Goal: Information Seeking & Learning: Learn about a topic

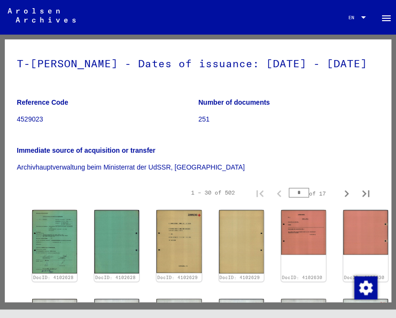
scroll to position [58, 0]
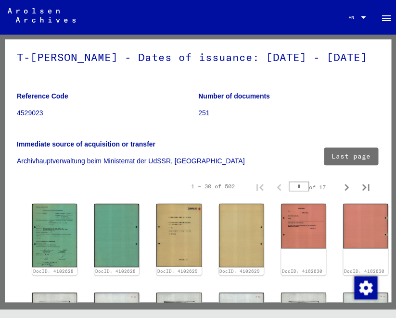
click at [367, 188] on icon "Last page" at bounding box center [365, 187] width 13 height 13
type input "**"
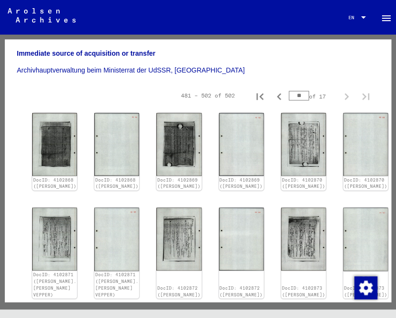
scroll to position [155, 0]
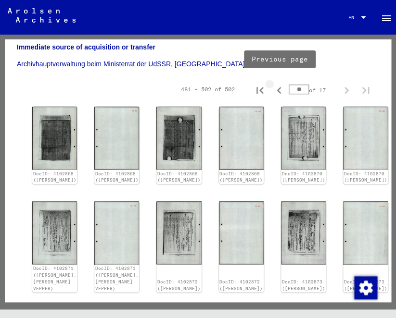
click at [278, 90] on icon "Previous page" at bounding box center [278, 90] width 13 height 13
type input "**"
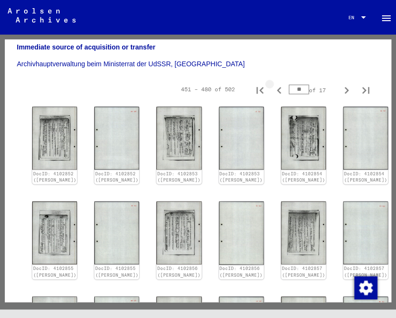
click at [278, 90] on icon "Previous page" at bounding box center [278, 90] width 13 height 13
type input "**"
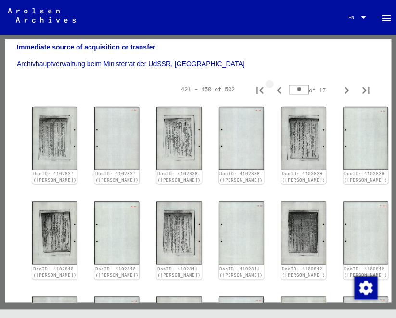
click at [278, 90] on icon "Previous page" at bounding box center [278, 90] width 13 height 13
type input "**"
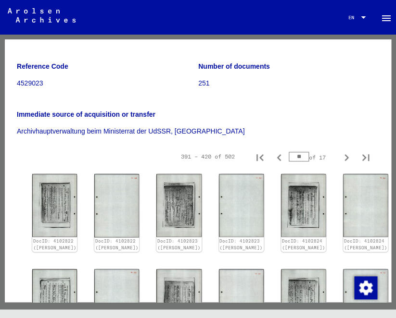
scroll to position [90, 0]
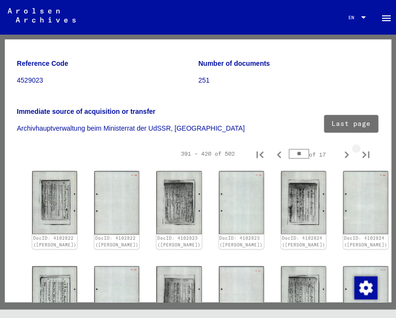
click at [365, 153] on icon "Last page" at bounding box center [365, 154] width 13 height 13
type input "**"
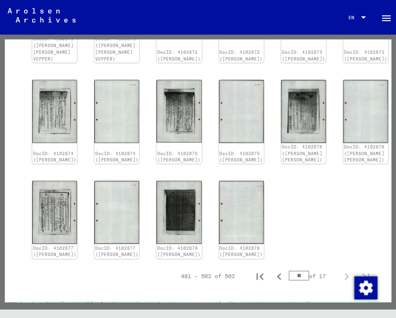
scroll to position [385, 0]
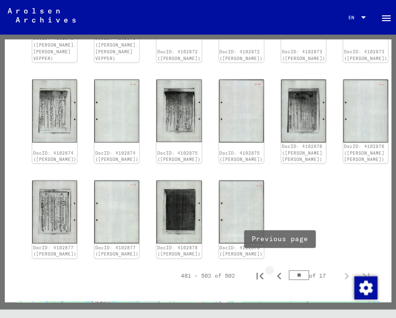
click at [280, 271] on icon "Previous page" at bounding box center [278, 275] width 13 height 13
type input "**"
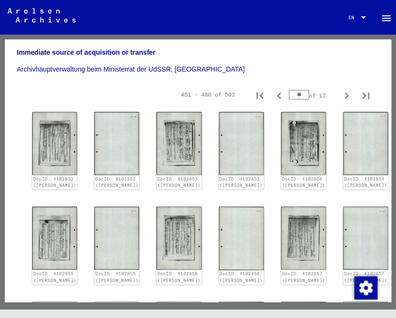
scroll to position [147, 0]
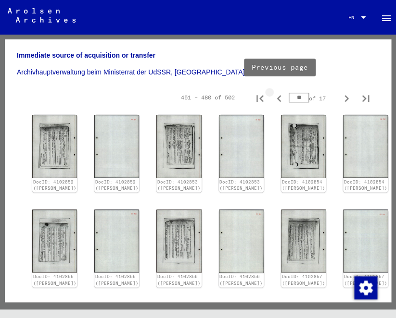
click at [279, 100] on icon "Previous page" at bounding box center [278, 98] width 4 height 7
type input "**"
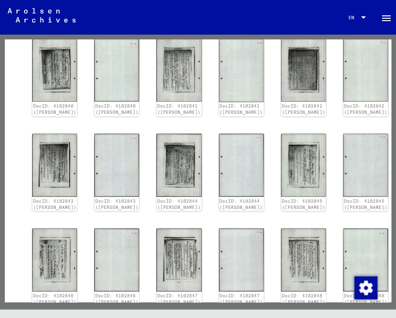
scroll to position [320, 0]
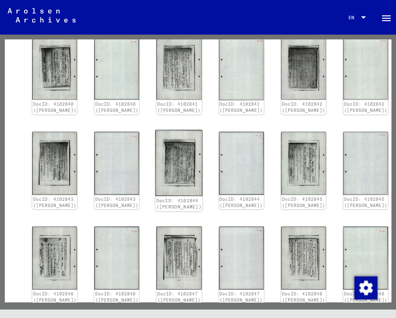
click at [182, 181] on img at bounding box center [178, 163] width 47 height 66
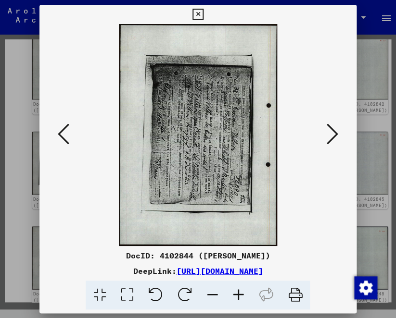
click at [160, 298] on icon at bounding box center [154, 295] width 29 height 29
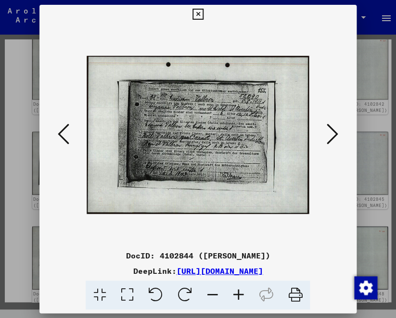
click at [240, 299] on icon at bounding box center [238, 295] width 26 height 29
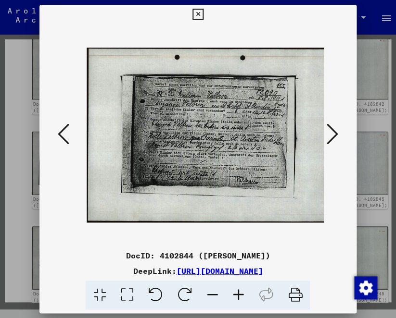
click at [240, 299] on icon at bounding box center [238, 295] width 26 height 29
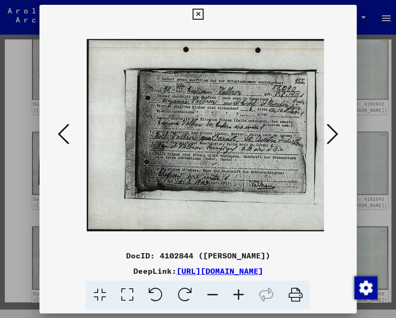
click at [240, 299] on icon at bounding box center [238, 295] width 26 height 29
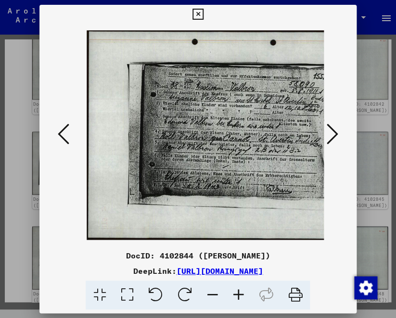
click at [240, 299] on icon at bounding box center [238, 295] width 26 height 29
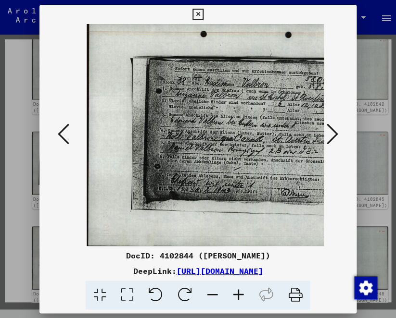
click at [240, 299] on icon at bounding box center [238, 295] width 26 height 29
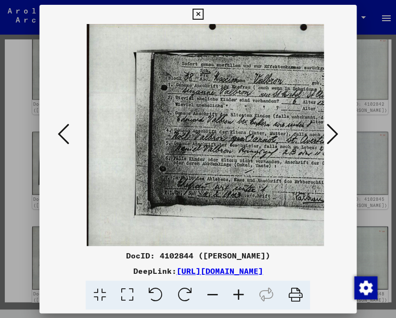
drag, startPoint x: 267, startPoint y: 7, endPoint x: 215, endPoint y: 1, distance: 52.2
click at [206, 5] on div at bounding box center [197, 14] width 17 height 19
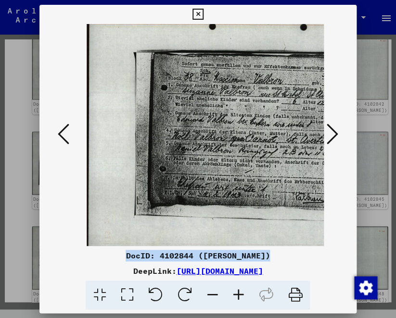
drag, startPoint x: 335, startPoint y: 245, endPoint x: 292, endPoint y: 248, distance: 42.9
click at [292, 248] on div "DocID: 4102844 ([PERSON_NAME]) DeepLink: [URL][DOMAIN_NAME]" at bounding box center [197, 157] width 316 height 305
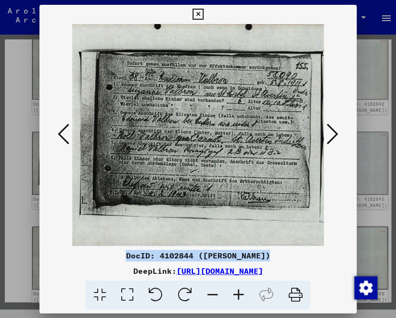
scroll to position [0, 50]
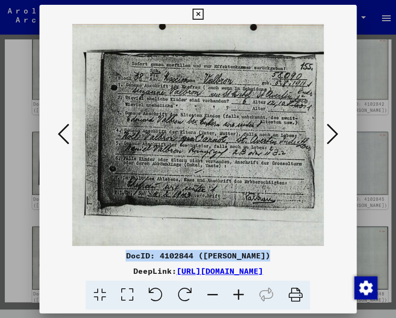
drag, startPoint x: 245, startPoint y: 156, endPoint x: 195, endPoint y: 176, distance: 53.9
click at [195, 176] on img at bounding box center [208, 135] width 342 height 244
click at [203, 11] on icon at bounding box center [197, 15] width 11 height 12
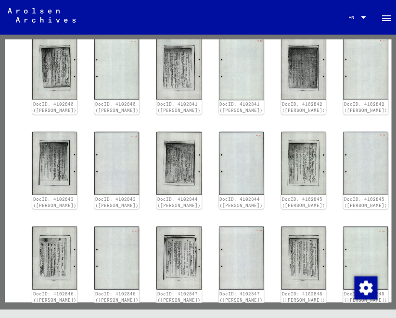
click at [19, 258] on div "DocID: 4102837 ([PERSON_NAME]) DocID: 4102837 ([PERSON_NAME]) DocID: 4102838 ([…" at bounding box center [198, 170] width 362 height 464
